Goal: Obtain resource: Obtain resource

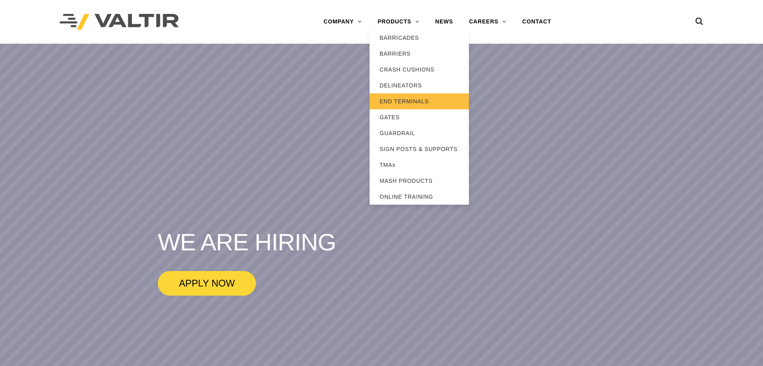
click at [409, 100] on link "END TERMINALS" at bounding box center [419, 101] width 99 height 16
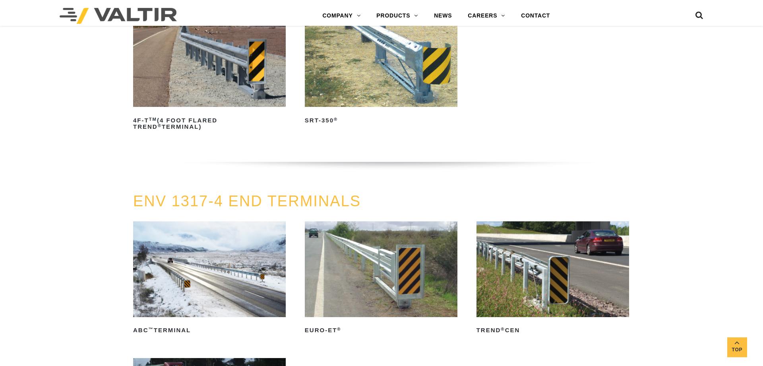
scroll to position [770, 0]
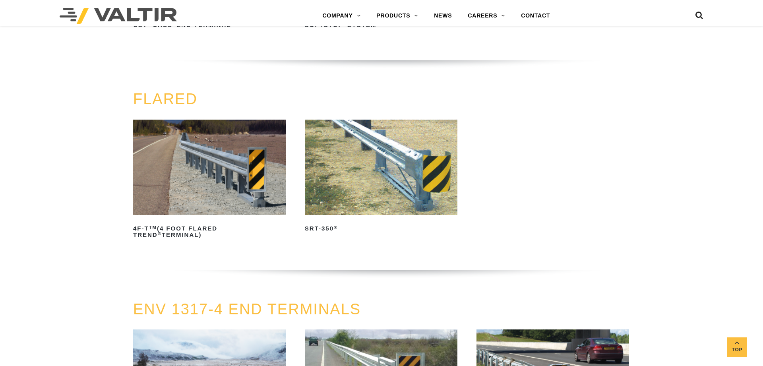
click at [358, 155] on img at bounding box center [381, 167] width 153 height 95
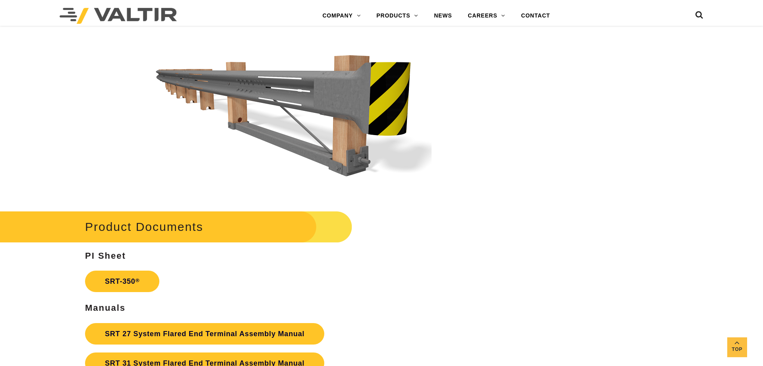
scroll to position [1338, 0]
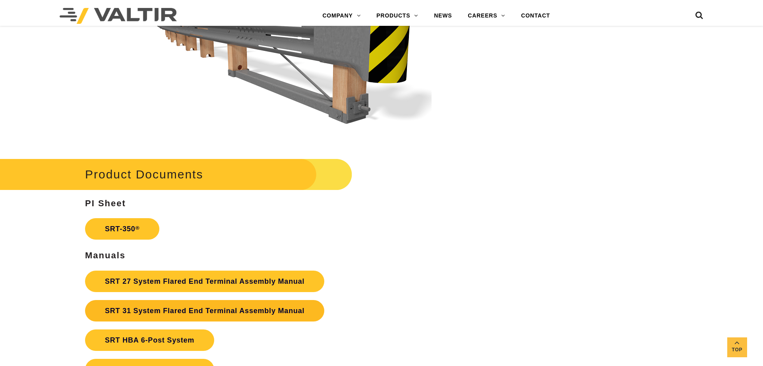
click at [188, 310] on link "SRT 31 System Flared End Terminal Assembly Manual" at bounding box center [204, 310] width 239 height 21
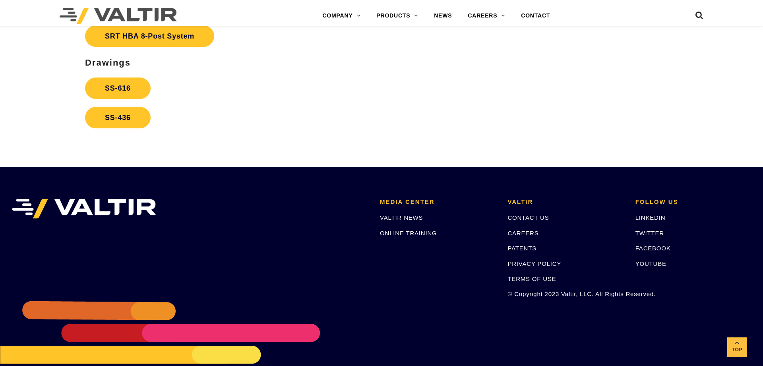
scroll to position [1306, 0]
